Goal: Task Accomplishment & Management: Manage account settings

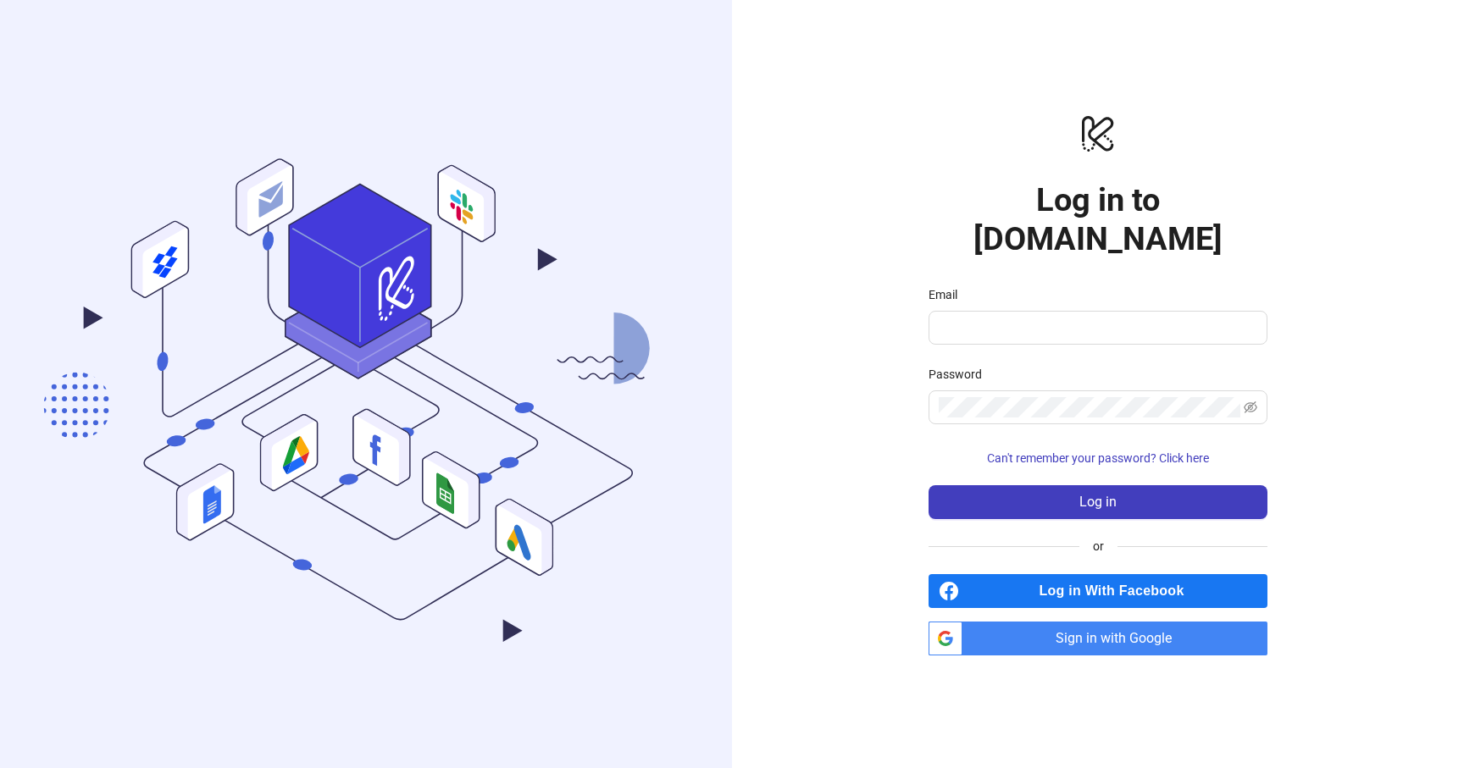
click at [993, 625] on span "Sign in with Google" at bounding box center [1118, 639] width 298 height 34
click at [1053, 485] on button "Log in" at bounding box center [1098, 502] width 339 height 34
click at [1067, 318] on input "Email" at bounding box center [1090, 328] width 303 height 20
type input "**********"
click at [1060, 622] on span "Sign in with Google" at bounding box center [1118, 639] width 298 height 34
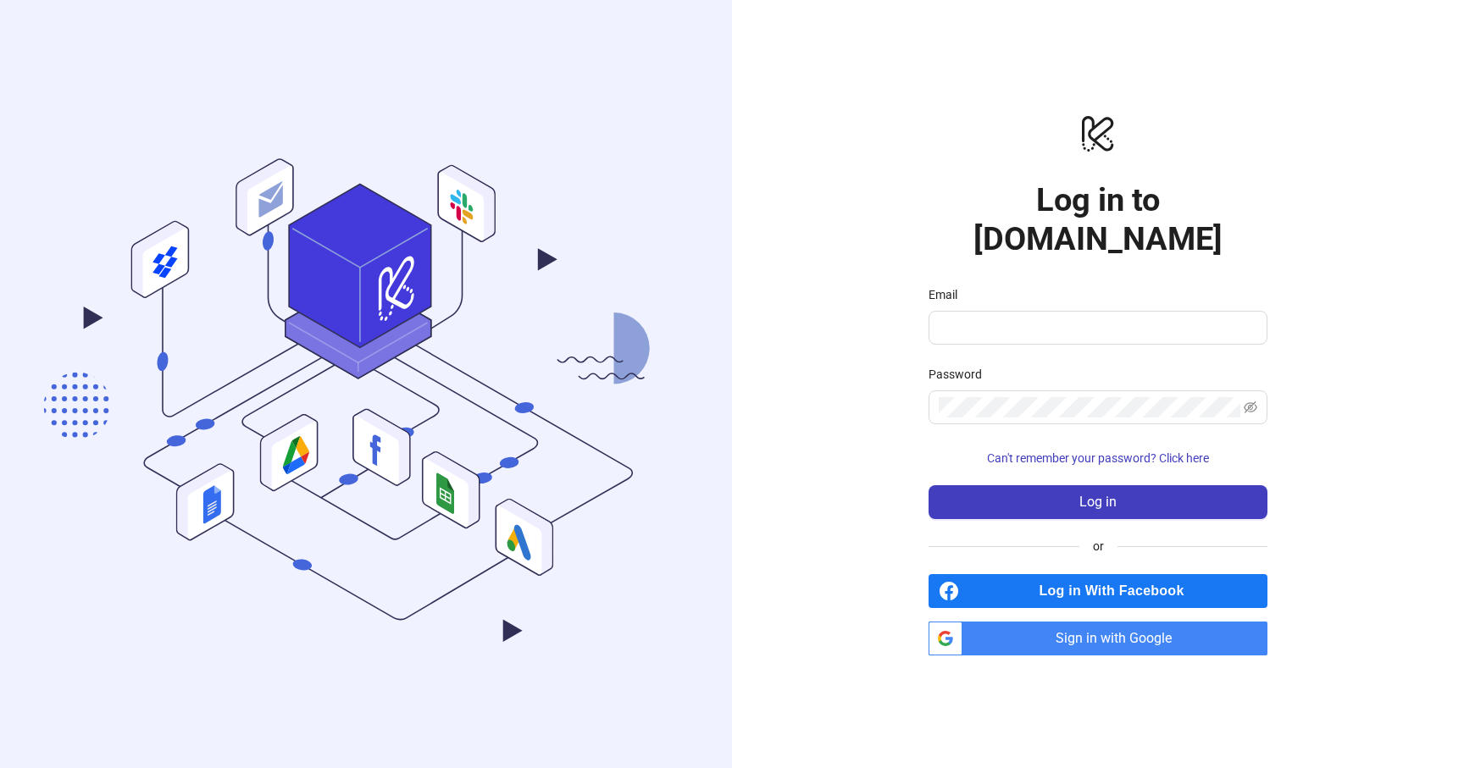
click at [877, 253] on div "logo/logo-mobile Log in to Kitchn.io Email Password Can't remember your passwor…" at bounding box center [1098, 384] width 732 height 768
type input "**********"
click at [1250, 401] on icon "eye-invisible" at bounding box center [1251, 408] width 14 height 14
click at [1250, 401] on icon "eye" at bounding box center [1251, 408] width 14 height 14
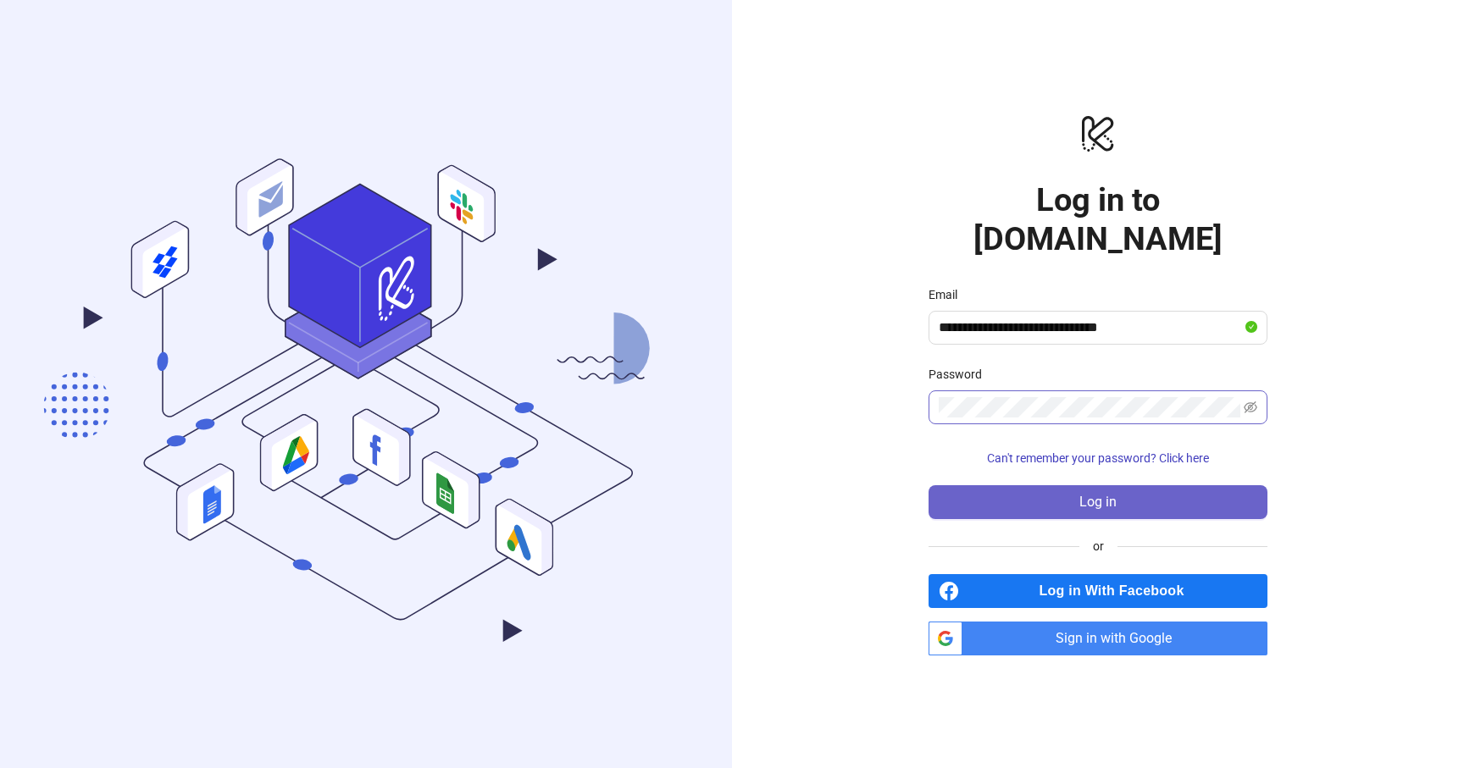
click at [1095, 495] on span "Log in" at bounding box center [1097, 502] width 37 height 15
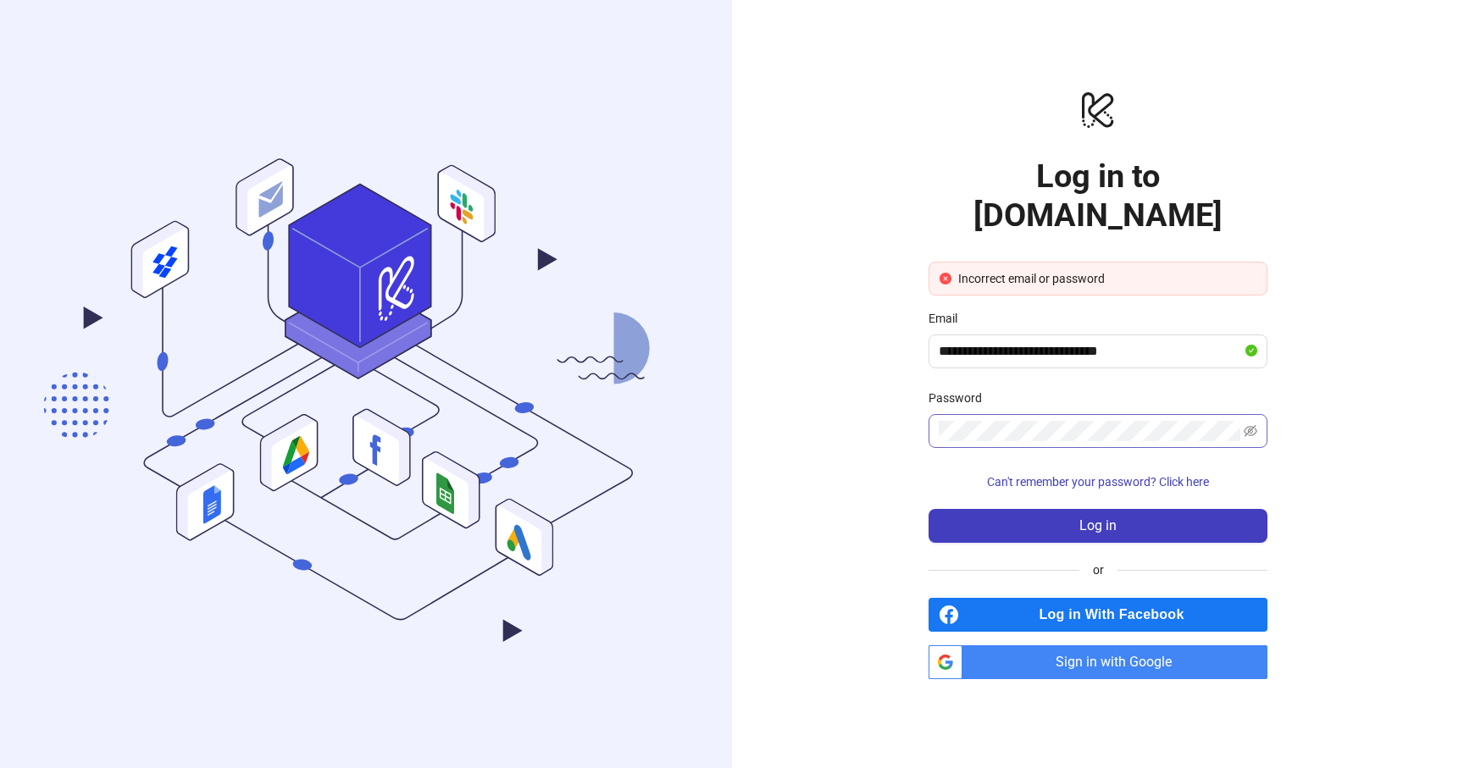
click at [900, 434] on div "**********" at bounding box center [1098, 384] width 732 height 768
click at [1056, 646] on span "Sign in with Google" at bounding box center [1118, 663] width 298 height 34
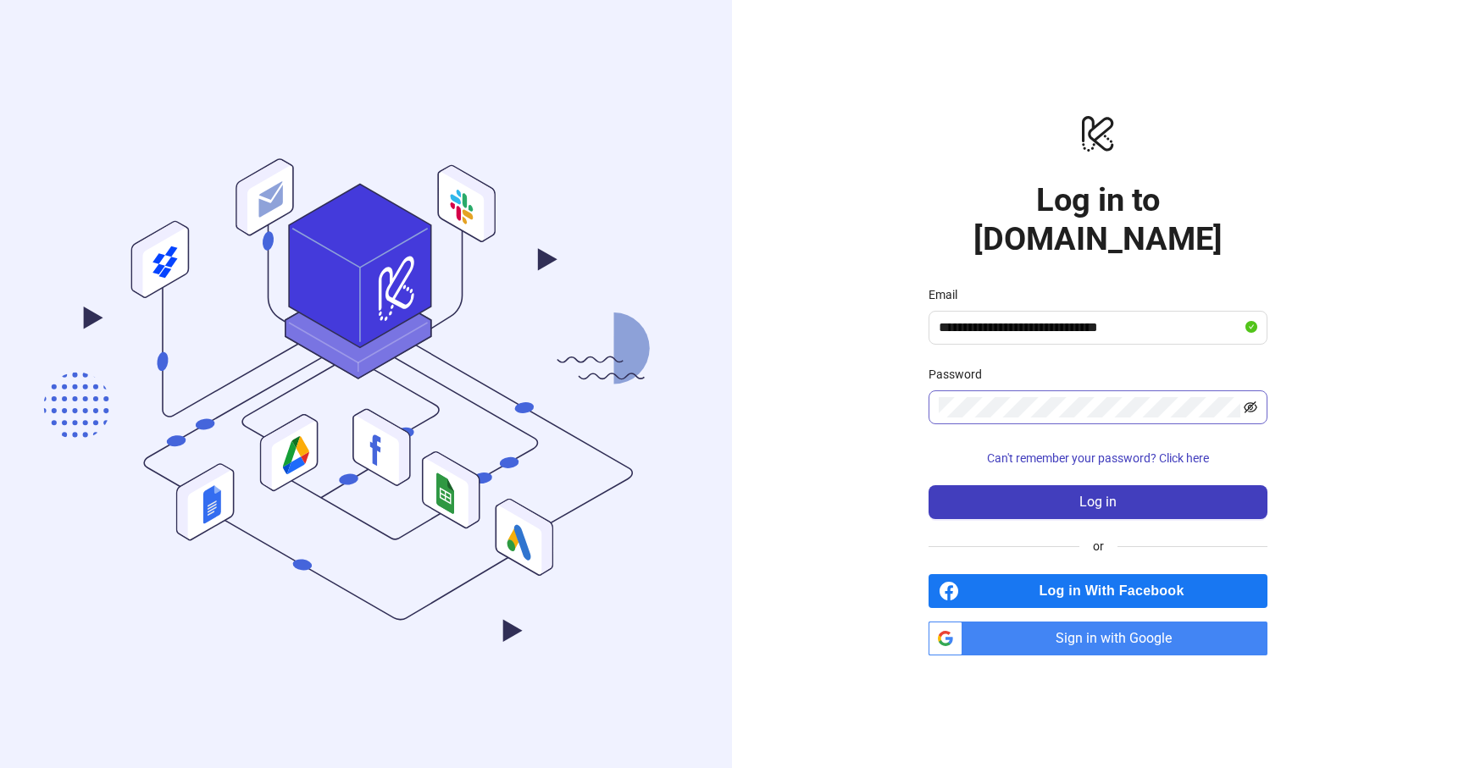
click at [1246, 401] on icon "eye-invisible" at bounding box center [1251, 408] width 14 height 14
click at [1248, 402] on icon "eye" at bounding box center [1251, 407] width 14 height 10
click at [1142, 624] on span "Sign in with Google" at bounding box center [1118, 639] width 298 height 34
type input "**********"
click at [1105, 622] on span "Sign in with Google" at bounding box center [1118, 639] width 298 height 34
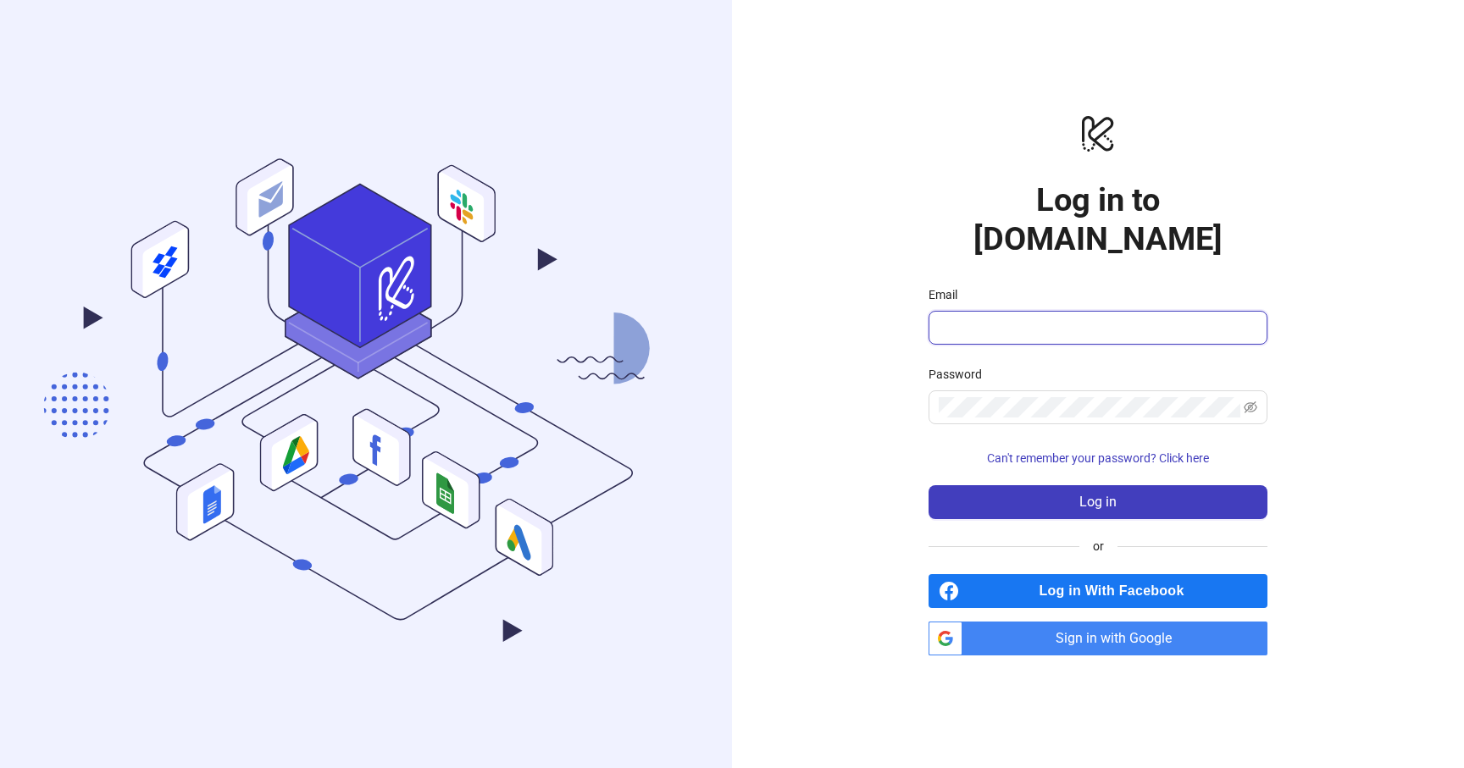
type input "**********"
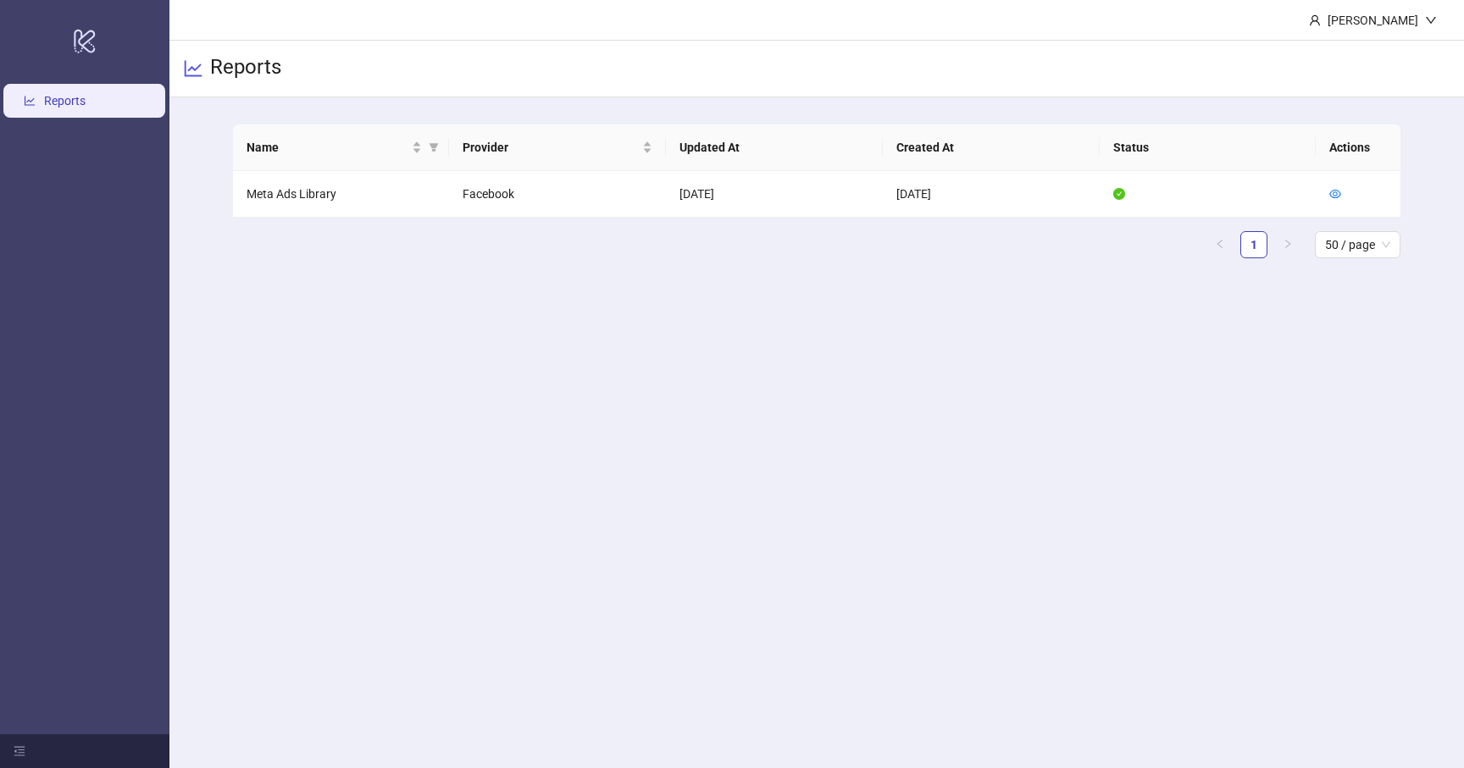
click at [269, 68] on h3 "Reports" at bounding box center [245, 68] width 71 height 29
click at [317, 187] on td "Meta Ads Library" at bounding box center [341, 194] width 217 height 47
click at [1355, 14] on div "[PERSON_NAME]" at bounding box center [1373, 20] width 104 height 19
click at [1203, 24] on header "[PERSON_NAME]" at bounding box center [816, 20] width 1294 height 41
click at [53, 107] on link "Reports" at bounding box center [65, 101] width 42 height 14
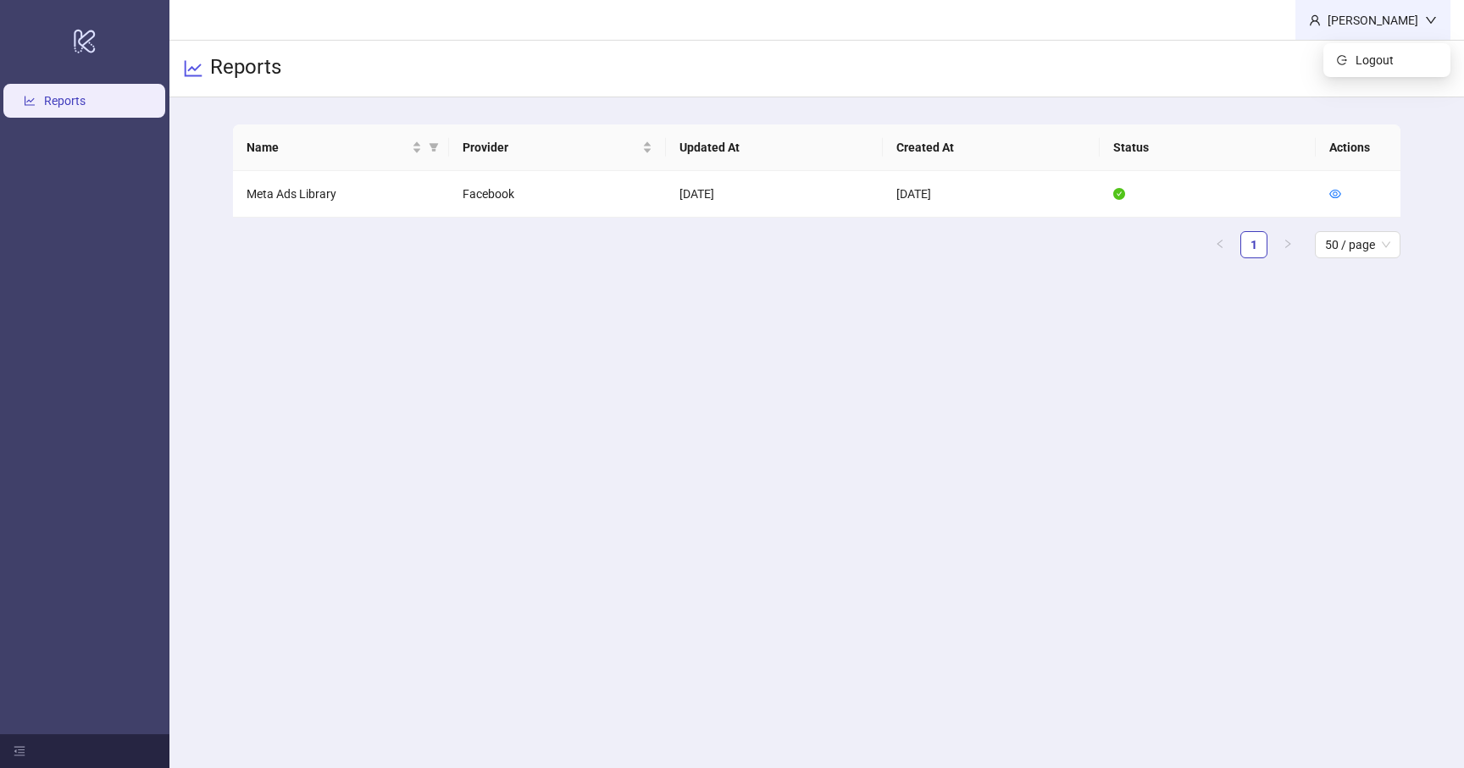
click at [1435, 24] on icon "down" at bounding box center [1431, 20] width 12 height 12
click at [273, 192] on td "Meta Ads Library" at bounding box center [341, 194] width 217 height 47
click at [301, 197] on td "Meta Ads Library" at bounding box center [341, 194] width 217 height 47
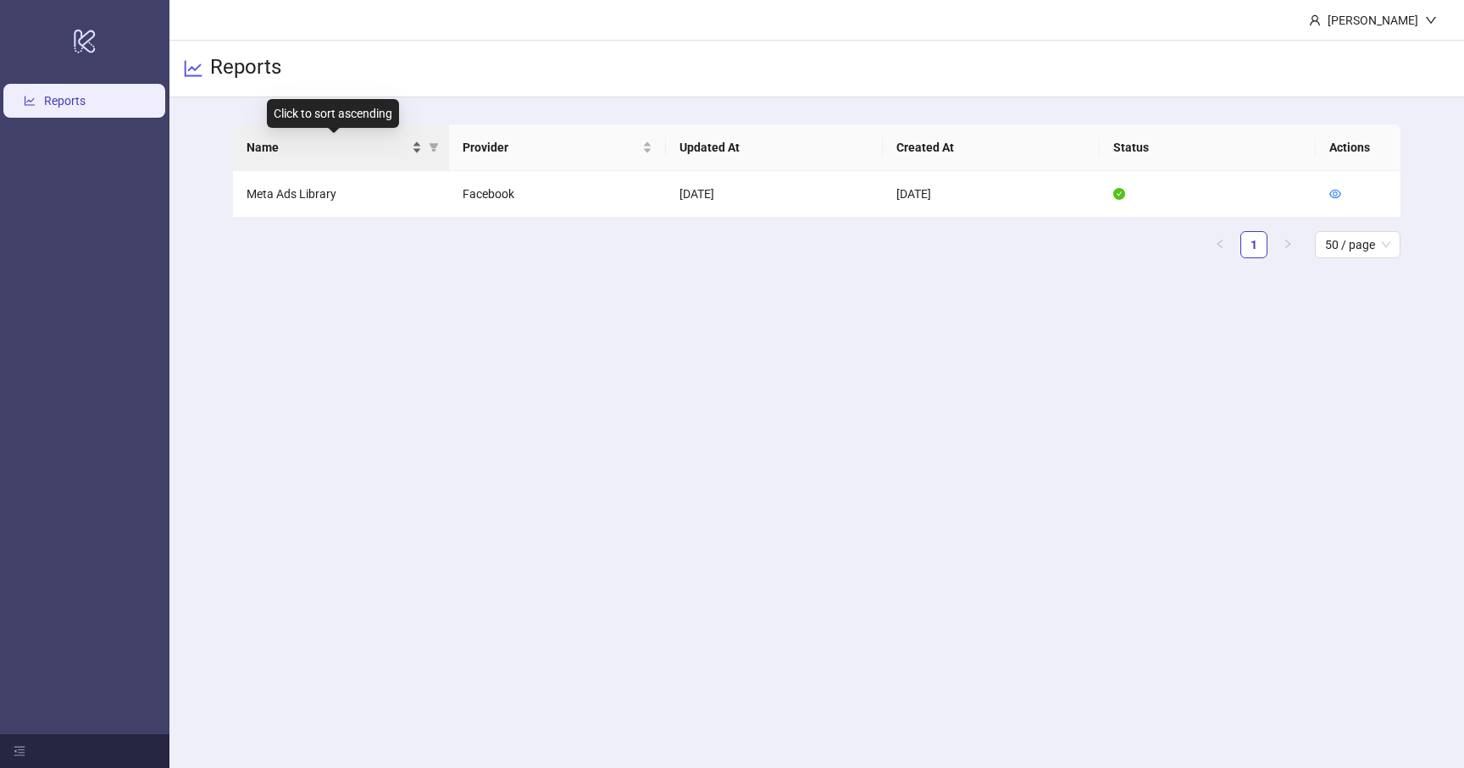
click at [266, 142] on span "Name" at bounding box center [328, 147] width 163 height 19
click at [267, 191] on td "Meta Ads Library" at bounding box center [341, 194] width 217 height 47
click at [507, 189] on td "Facebook" at bounding box center [557, 194] width 217 height 47
click at [1111, 191] on td at bounding box center [1208, 194] width 217 height 47
click at [93, 41] on icon "logo/logo-mobile" at bounding box center [85, 40] width 24 height 41
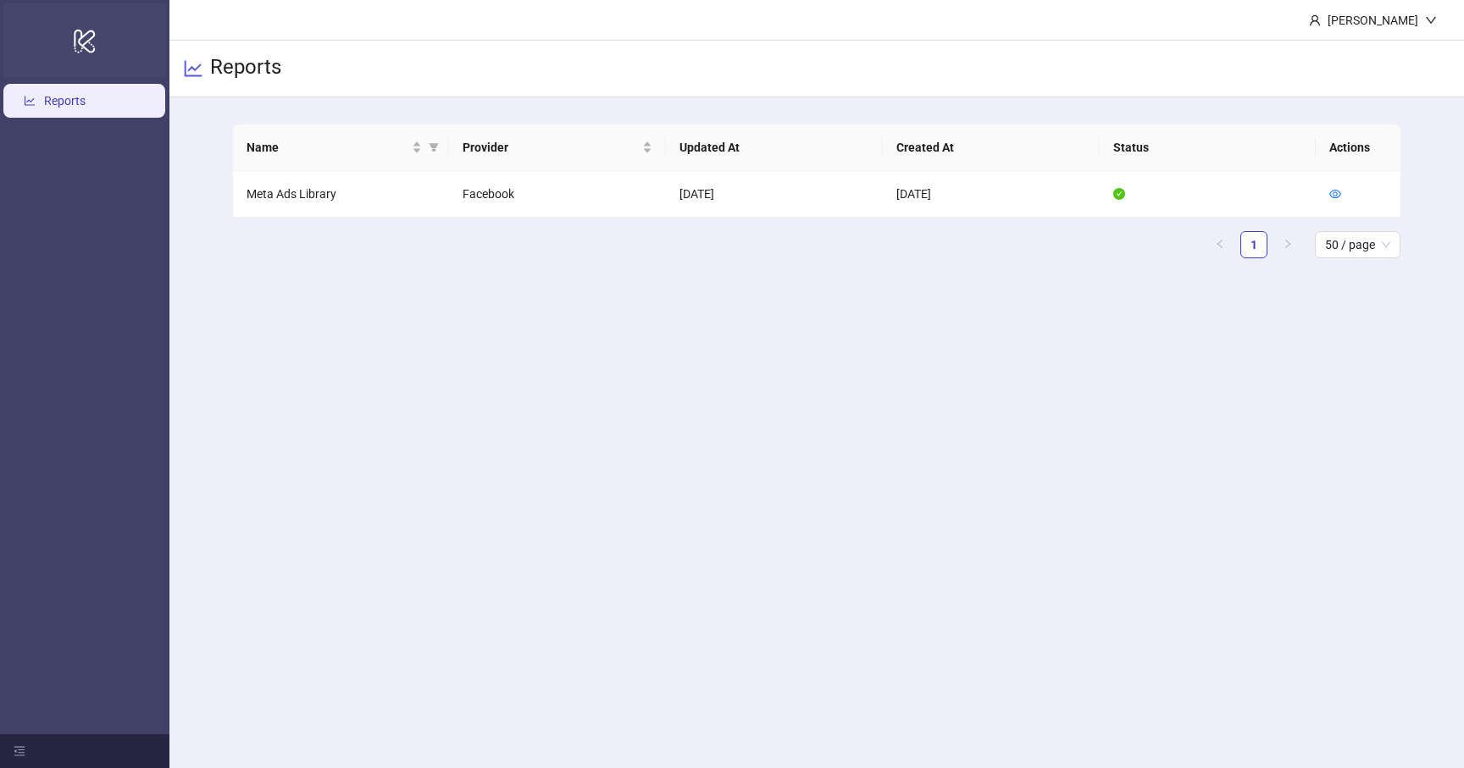
click at [72, 41] on div "logo/logo-mobile" at bounding box center [84, 40] width 163 height 74
click at [58, 97] on link "Reports" at bounding box center [65, 101] width 42 height 14
click at [19, 748] on icon "menu-fold" at bounding box center [20, 752] width 12 height 12
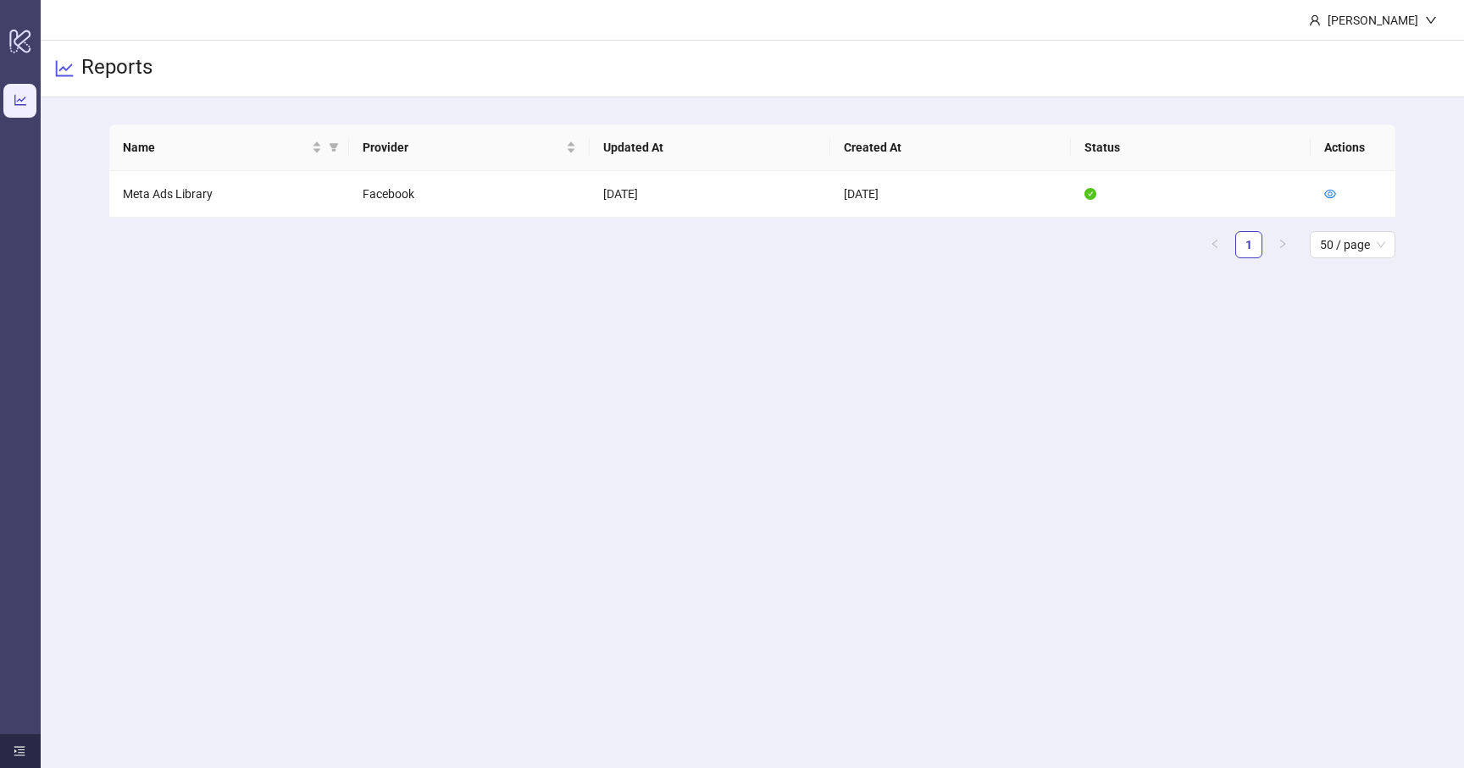
click at [19, 748] on icon "menu-unfold" at bounding box center [20, 752] width 12 height 12
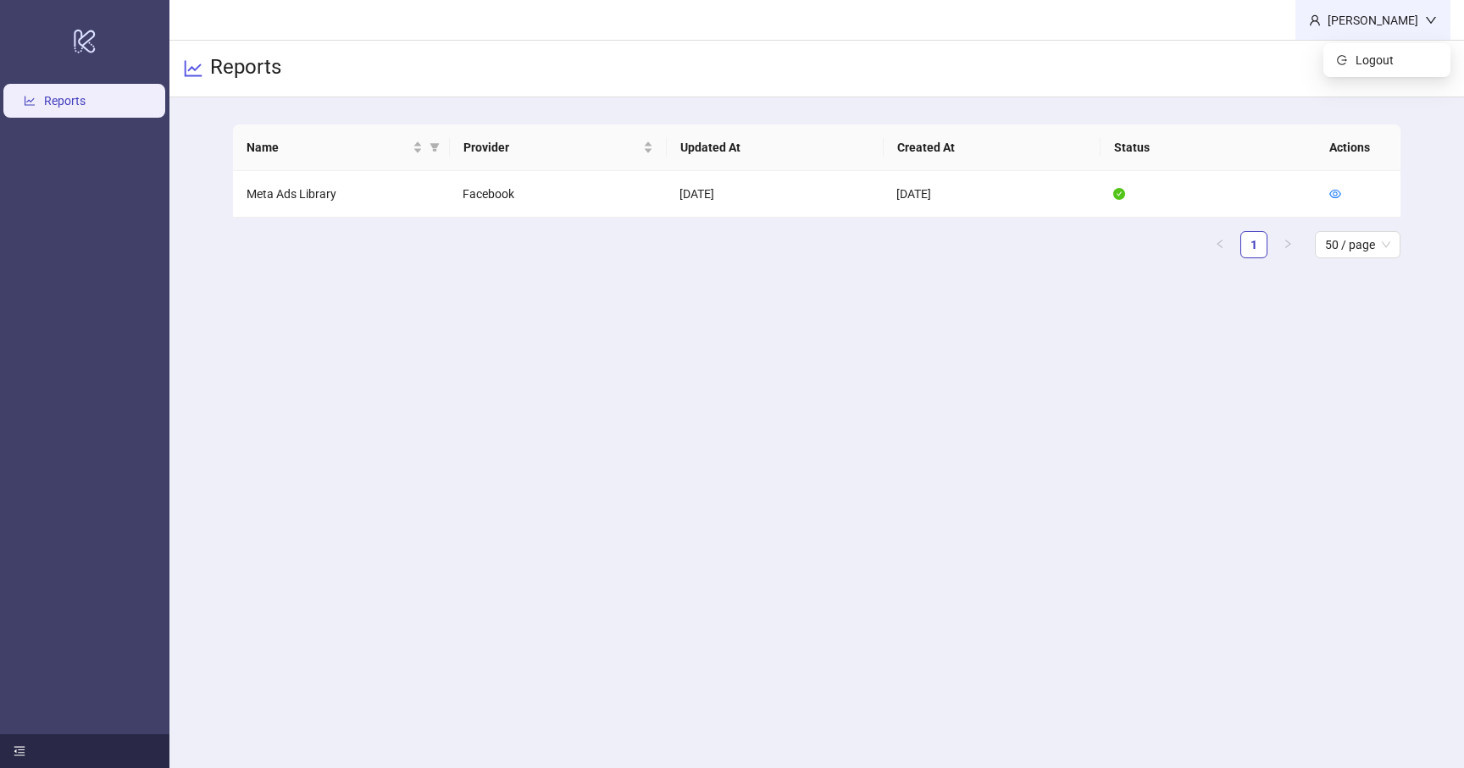
click at [1337, 21] on div "Cathleen Buchholz" at bounding box center [1373, 20] width 104 height 19
click at [1117, 342] on main "Cathleen Buchholz Reports Name Provider Updated At Created At Status Actions Me…" at bounding box center [816, 384] width 1294 height 768
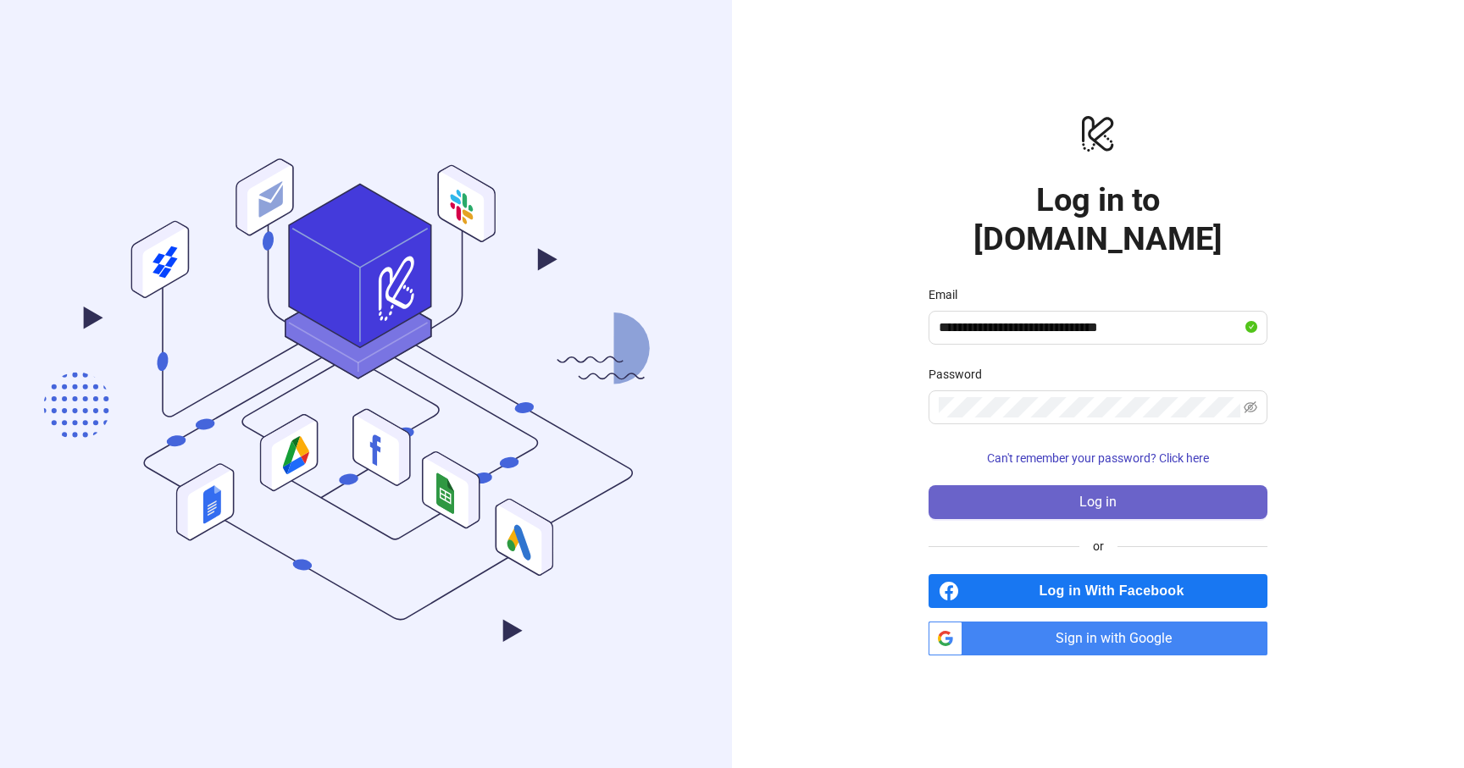
click at [1159, 485] on button "Log in" at bounding box center [1098, 502] width 339 height 34
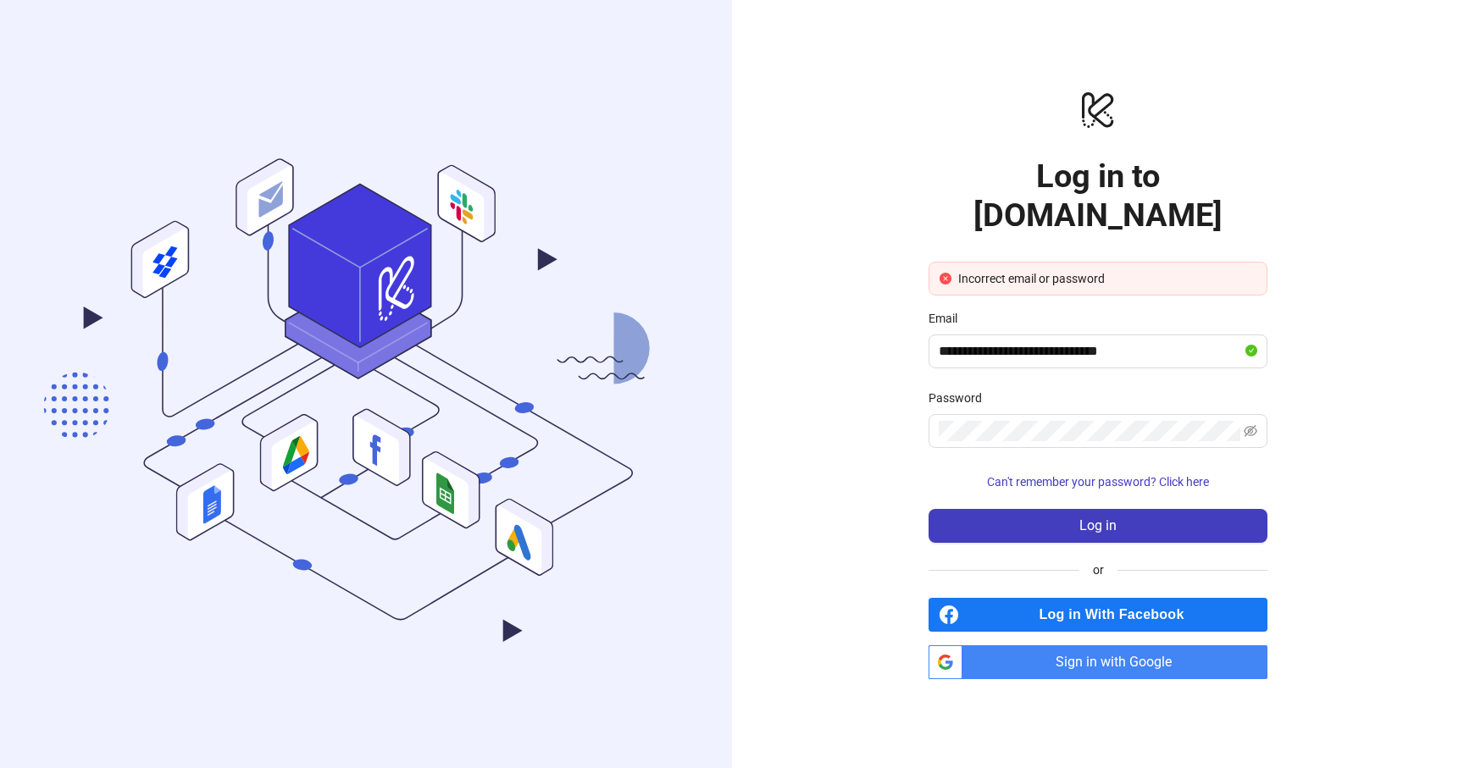
click at [1313, 419] on div "**********" at bounding box center [1098, 384] width 732 height 768
click at [1163, 647] on span "Sign in with Google" at bounding box center [1118, 663] width 298 height 34
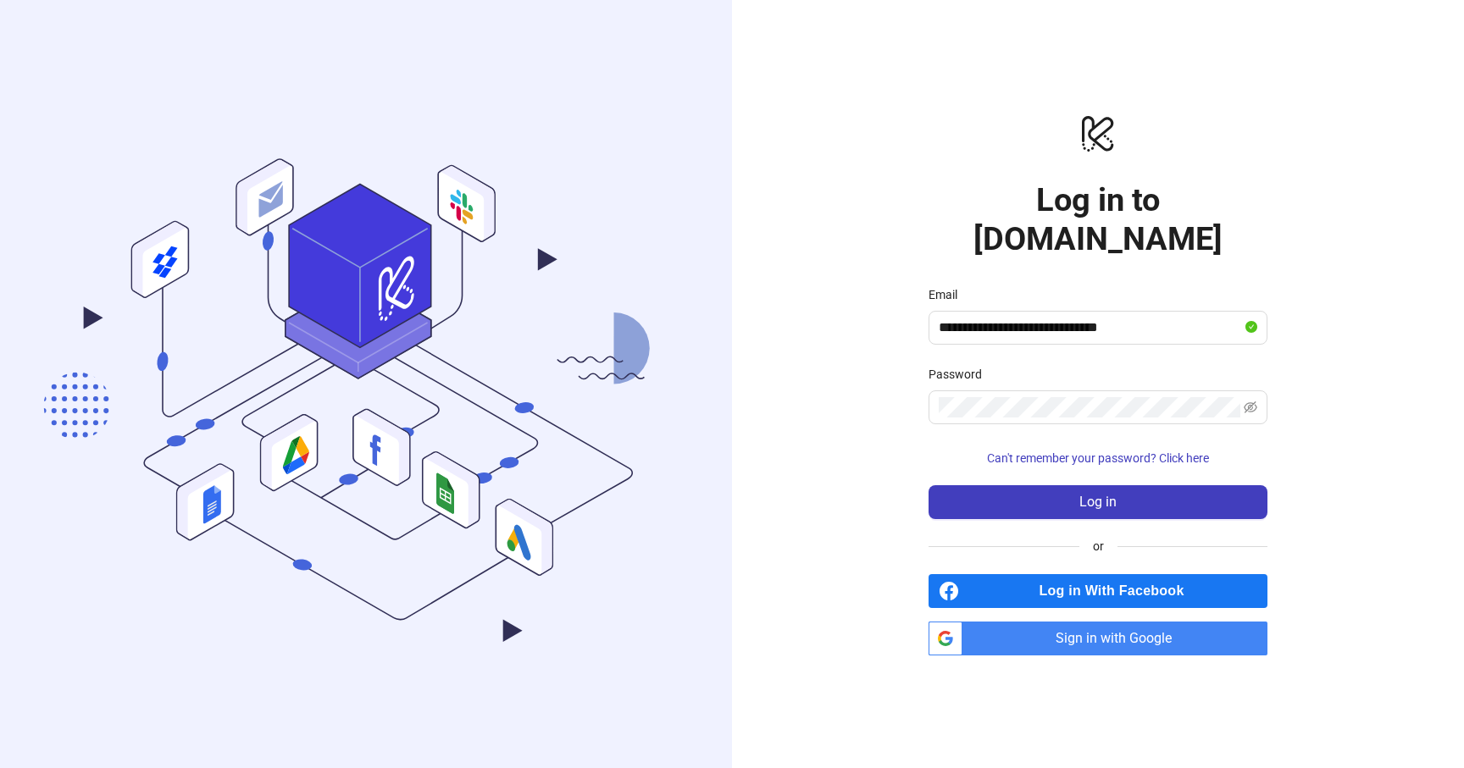
click at [1163, 624] on span "Sign in with Google" at bounding box center [1118, 639] width 298 height 34
